Goal: Task Accomplishment & Management: Complete application form

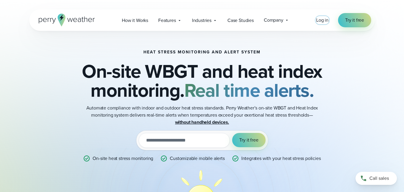
click at [321, 22] on span "Log in" at bounding box center [322, 20] width 12 height 7
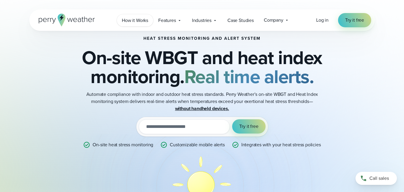
click at [145, 23] on span "How it Works" at bounding box center [135, 20] width 26 height 7
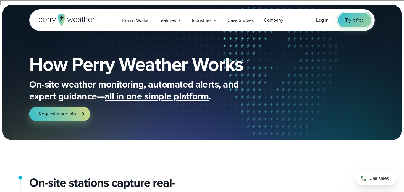
click at [344, 19] on link "Try it free" at bounding box center [354, 20] width 33 height 14
click at [168, 98] on span "all in one simple platform" at bounding box center [157, 96] width 104 height 14
